Goal: Task Accomplishment & Management: Complete application form

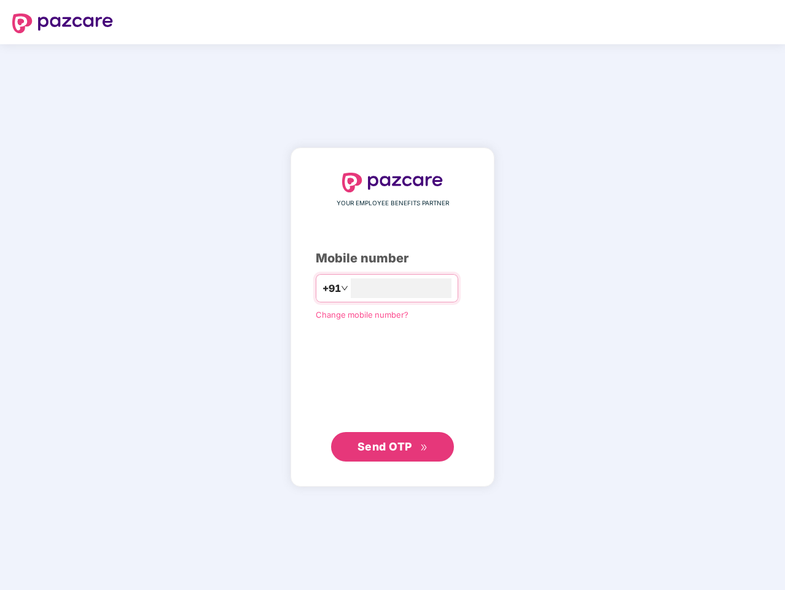
click at [393, 295] on input "number" at bounding box center [401, 288] width 101 height 20
click at [63, 23] on img at bounding box center [62, 24] width 101 height 20
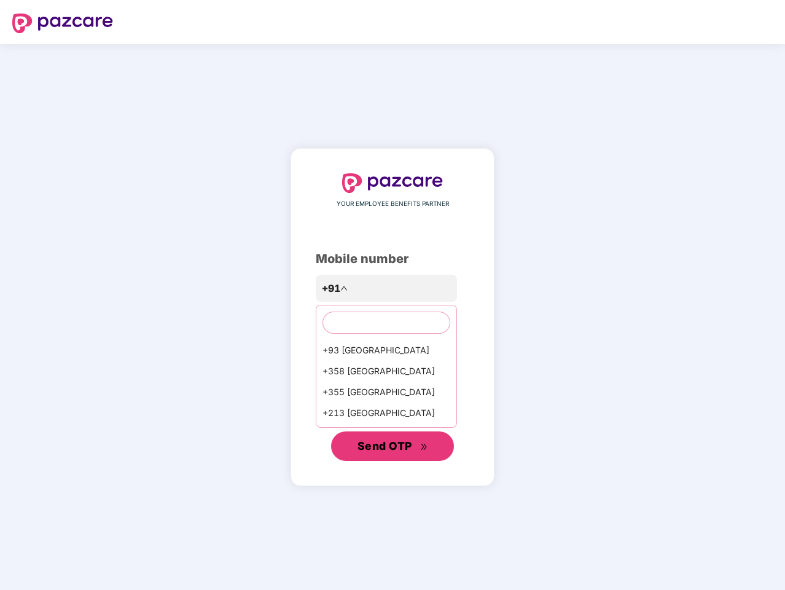
click at [393, 447] on span "Send OTP" at bounding box center [385, 445] width 55 height 13
